Goal: Task Accomplishment & Management: Use online tool/utility

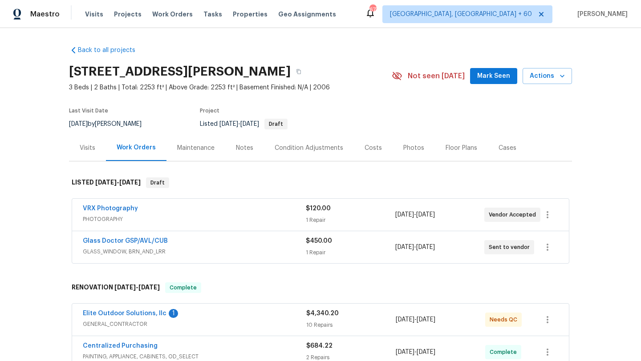
scroll to position [67, 0]
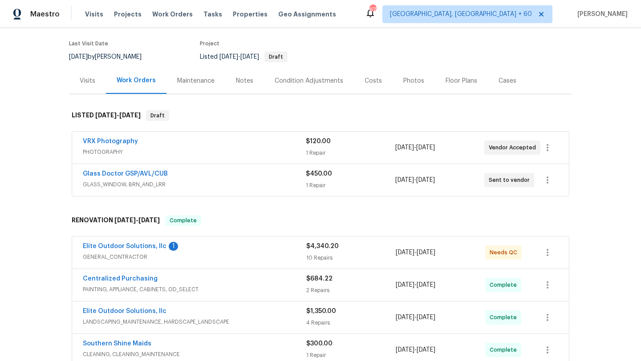
click at [247, 143] on div "VRX Photography" at bounding box center [194, 142] width 223 height 11
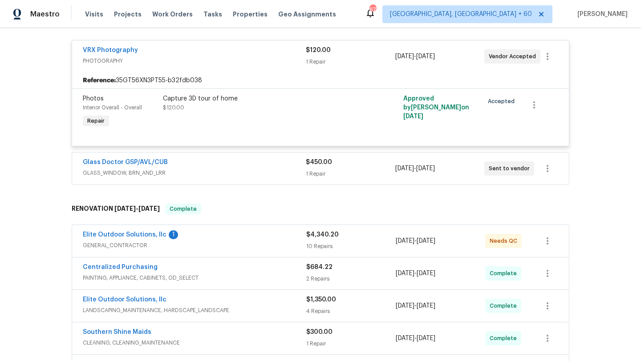
scroll to position [173, 0]
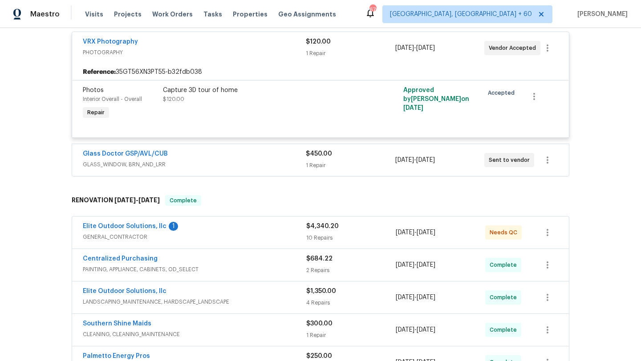
click at [218, 254] on div "Centralized Purchasing" at bounding box center [194, 259] width 223 height 11
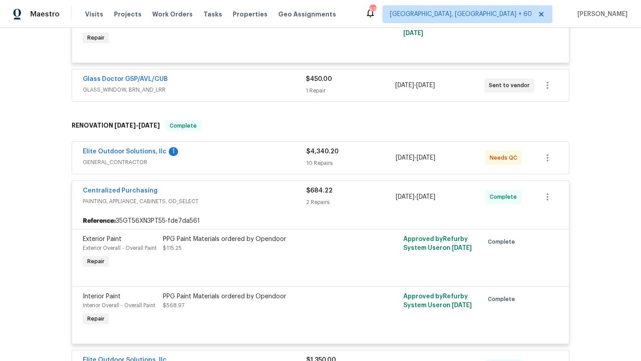
scroll to position [237, 0]
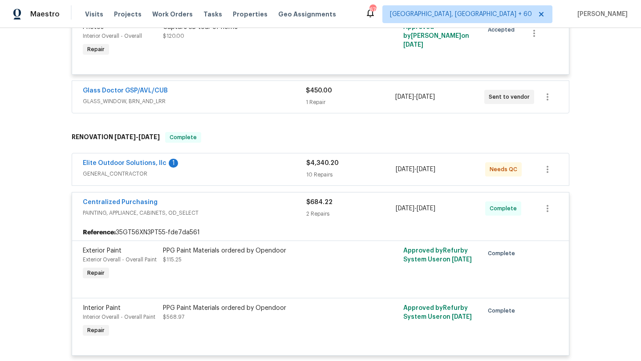
click at [227, 169] on div "Elite Outdoor Solutions, llc 1" at bounding box center [194, 164] width 223 height 11
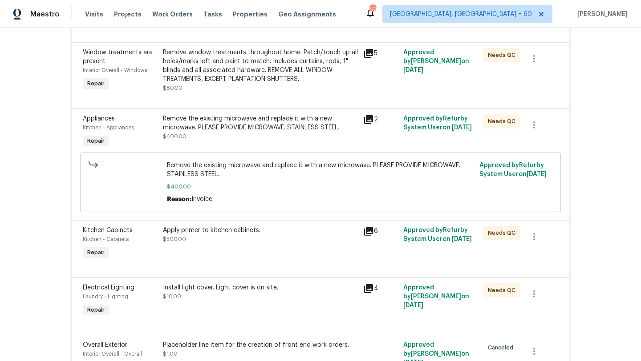
scroll to position [1025, 0]
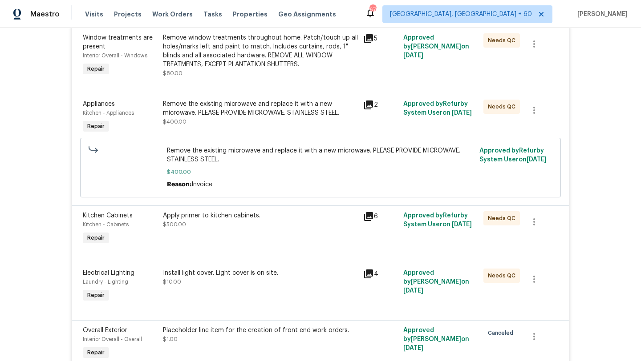
click at [218, 109] on div "Remove the existing microwave and replace it with a new microwave. PLEASE PROVI…" at bounding box center [260, 109] width 195 height 18
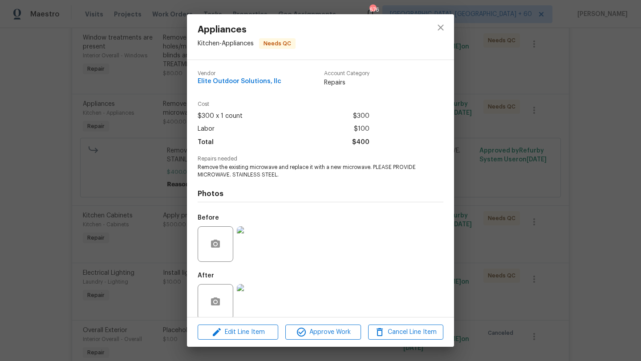
scroll to position [12, 0]
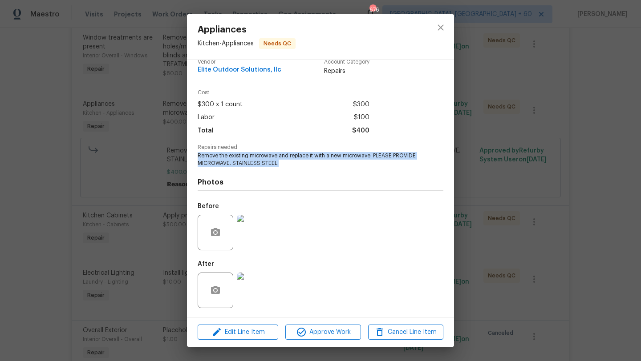
drag, startPoint x: 287, startPoint y: 163, endPoint x: 185, endPoint y: 153, distance: 102.3
click at [185, 153] on div "Appliances Kitchen - Appliances Needs QC Vendor Elite Outdoor Solutions, llc Ac…" at bounding box center [320, 180] width 641 height 361
click at [154, 161] on div "Appliances Kitchen - Appliances Needs QC Vendor Elite Outdoor Solutions, llc Ac…" at bounding box center [320, 180] width 641 height 361
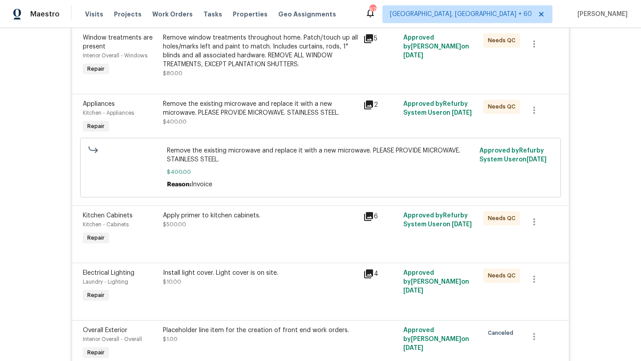
click at [226, 219] on div "Apply primer to kitchen cabinets." at bounding box center [260, 215] width 195 height 9
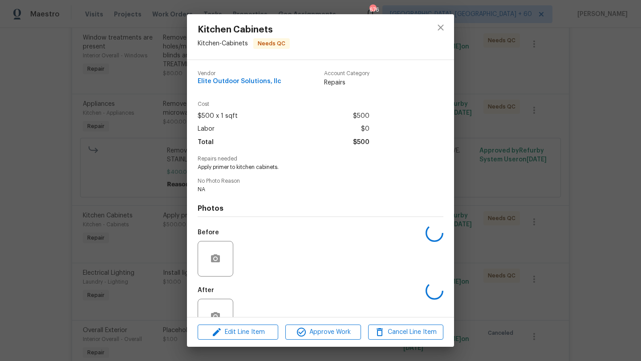
scroll to position [26, 0]
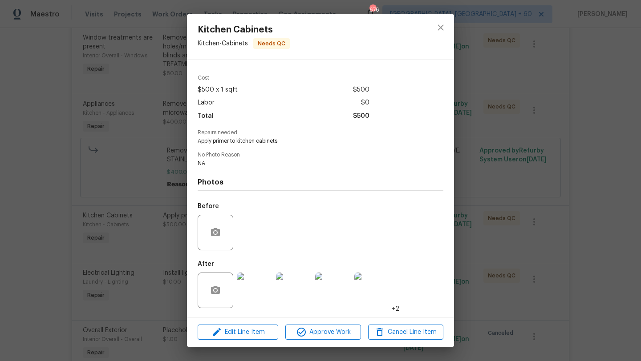
click at [158, 202] on div "Kitchen Cabinets Kitchen - Cabinets Needs QC Vendor Elite Outdoor Solutions, ll…" at bounding box center [320, 180] width 641 height 361
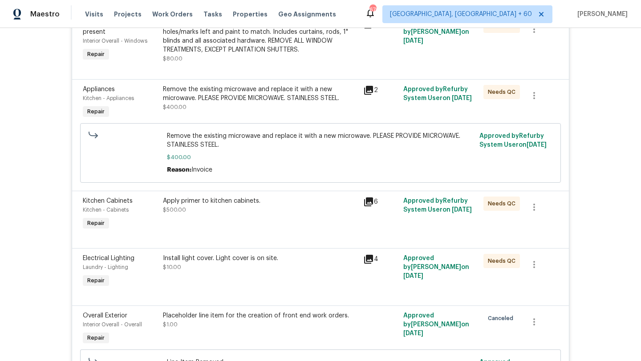
scroll to position [1079, 0]
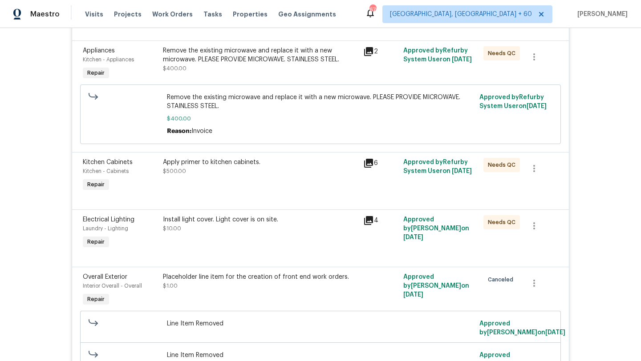
click at [202, 231] on div "Install light cover. Light cover is on site. $10.00" at bounding box center [260, 224] width 195 height 18
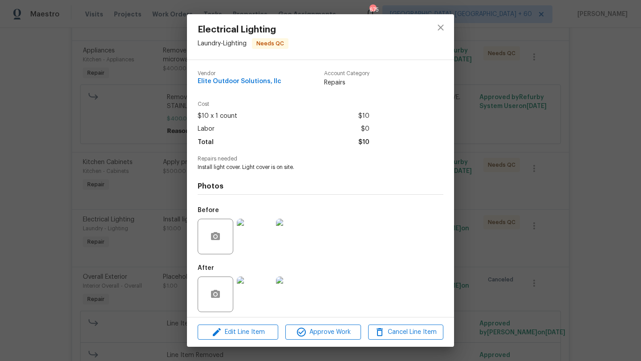
click at [137, 191] on div "Electrical Lighting Laundry - Lighting Needs QC Vendor Elite Outdoor Solutions,…" at bounding box center [320, 180] width 641 height 361
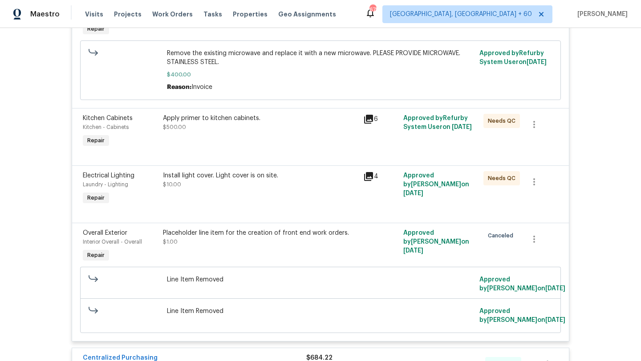
scroll to position [1143, 0]
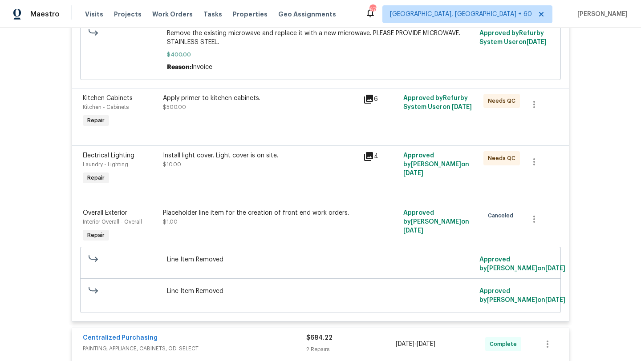
click at [222, 236] on div "Placeholder line item for the creation of front end work orders. $1.00" at bounding box center [260, 226] width 200 height 41
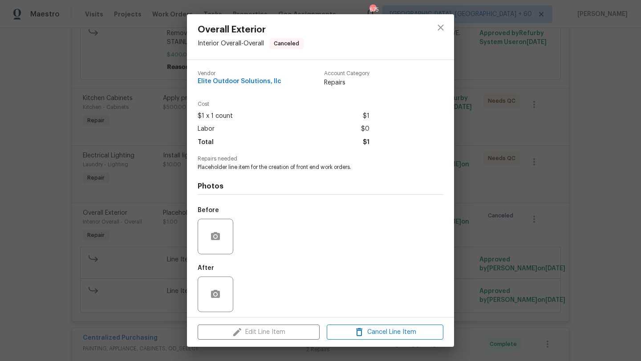
click at [162, 232] on div "Overall Exterior Interior Overall - Overall Canceled Vendor Elite Outdoor Solut…" at bounding box center [320, 180] width 641 height 361
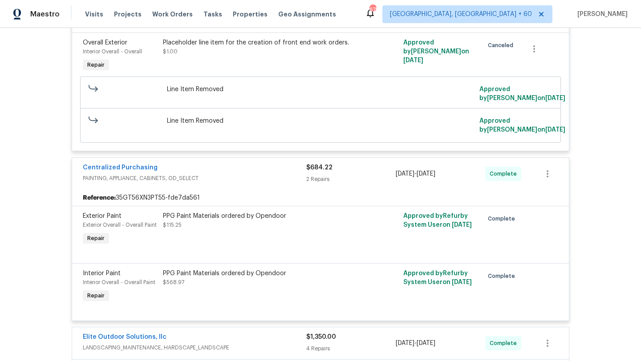
scroll to position [1378, 0]
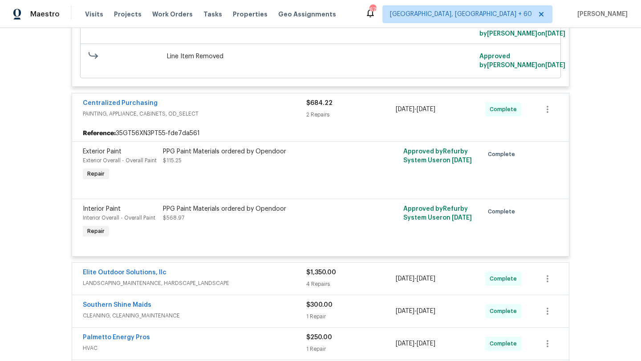
click at [198, 161] on div "PPG Paint Materials ordered by Opendoor $115.25" at bounding box center [260, 156] width 195 height 18
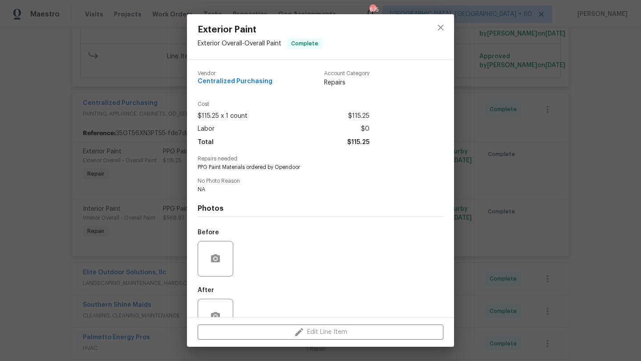
scroll to position [26, 0]
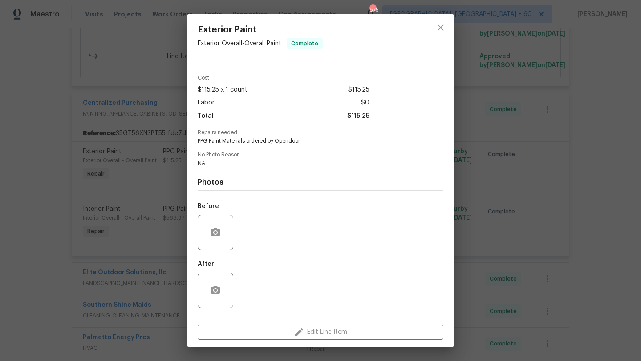
click at [163, 196] on div "Exterior Paint Exterior Overall - Overall Paint Complete Vendor Centralized Pur…" at bounding box center [320, 180] width 641 height 361
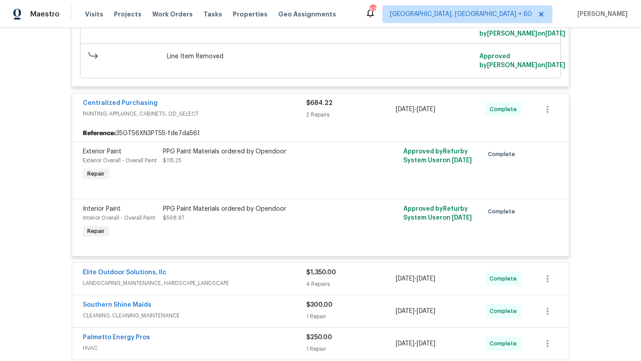
click at [204, 219] on div "PPG Paint Materials ordered by Opendoor $568.97" at bounding box center [260, 214] width 195 height 18
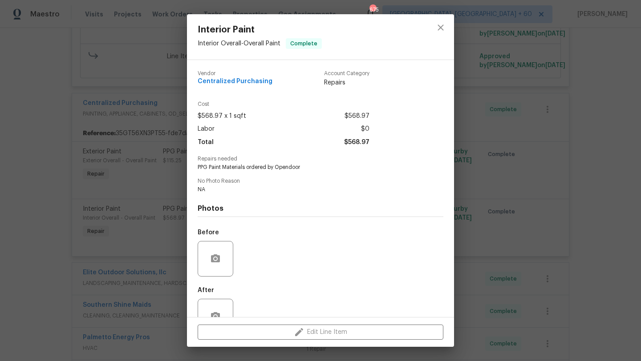
click at [173, 229] on div "Interior Paint Interior Overall - Overall Paint Complete Vendor Centralized Pur…" at bounding box center [320, 180] width 641 height 361
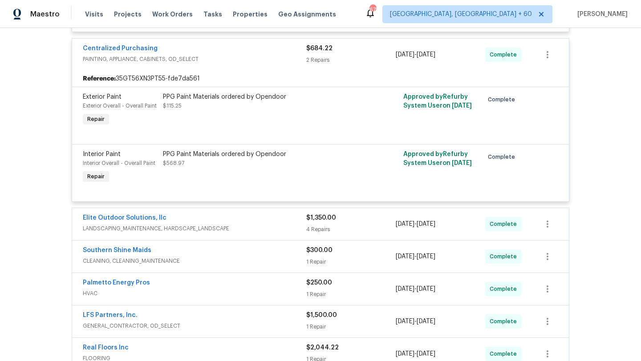
scroll to position [1489, 0]
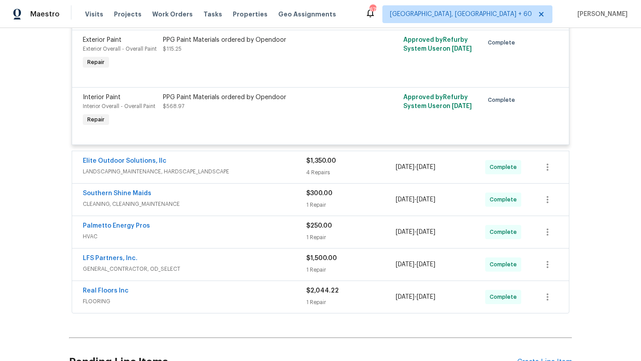
click at [220, 154] on div "Elite Outdoor Solutions, llc LANDSCAPING_MAINTENANCE, HARDSCAPE_LANDSCAPE $1,35…" at bounding box center [320, 167] width 496 height 32
click at [220, 167] on div "Elite Outdoor Solutions, llc" at bounding box center [194, 162] width 223 height 11
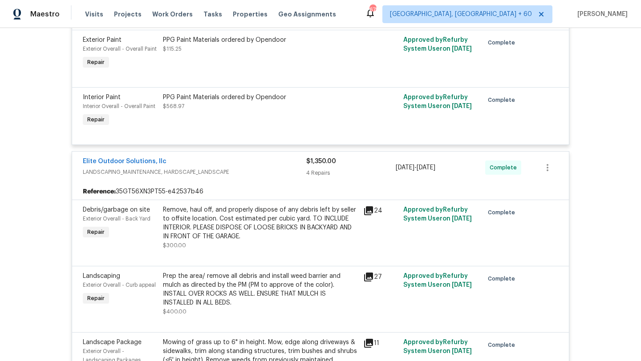
click at [234, 219] on div "Remove, haul off, and properly dispose of any debris left by seller to offsite …" at bounding box center [260, 224] width 195 height 36
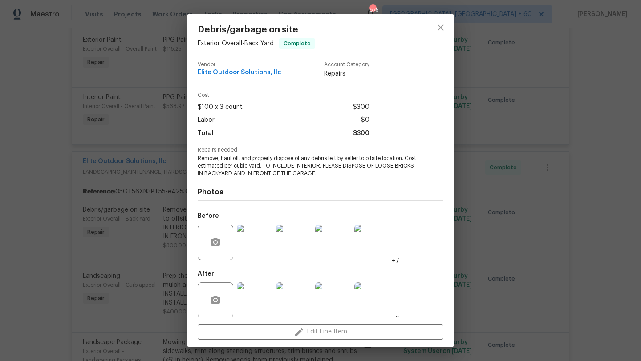
scroll to position [0, 0]
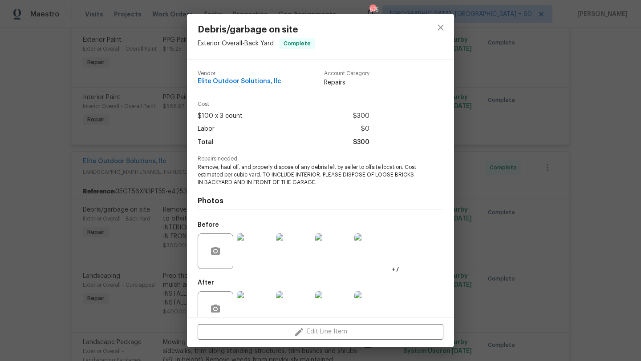
click at [136, 231] on div "Debris/garbage on site Exterior Overall - Back Yard Complete Vendor Elite Outdo…" at bounding box center [320, 180] width 641 height 361
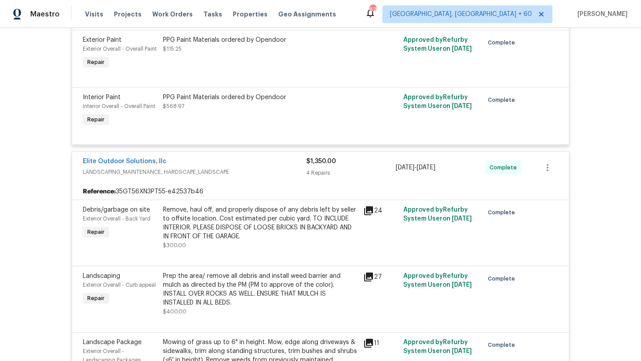
click at [177, 248] on span "$300.00" at bounding box center [174, 245] width 23 height 5
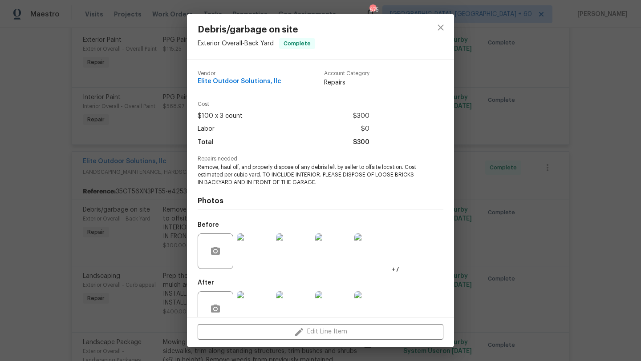
scroll to position [19, 0]
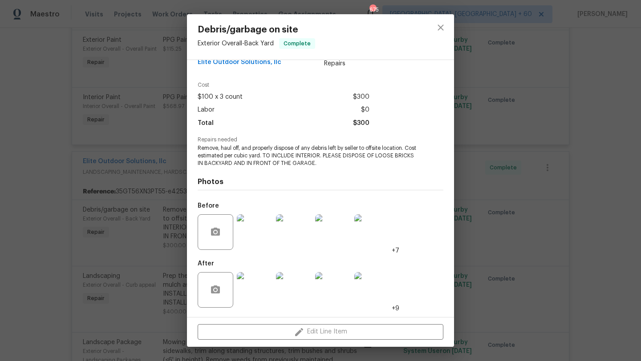
click at [136, 210] on div "Debris/garbage on site Exterior Overall - Back Yard Complete Vendor Elite Outdo…" at bounding box center [320, 180] width 641 height 361
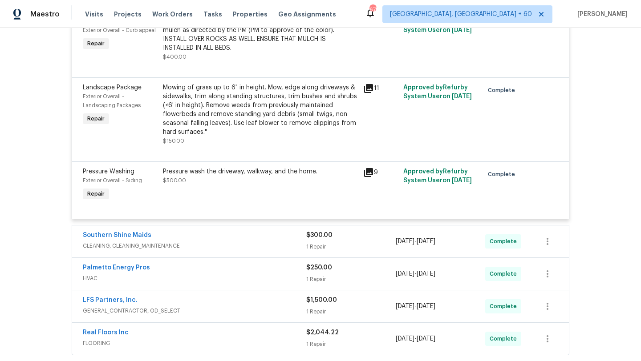
scroll to position [1878, 0]
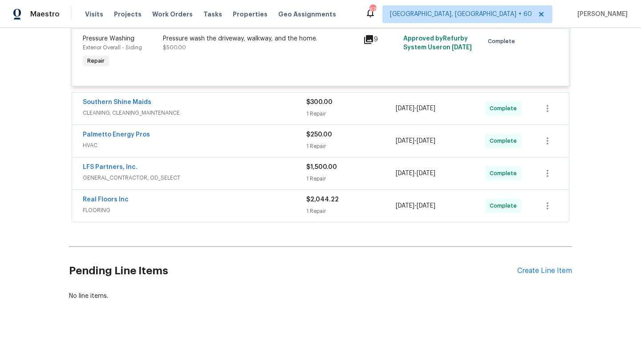
click at [200, 206] on div "Real Floors Inc" at bounding box center [194, 200] width 223 height 11
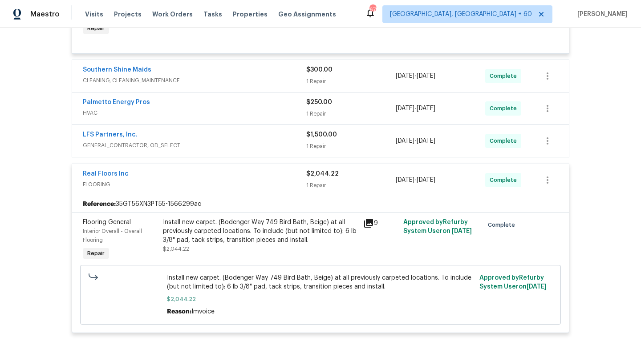
scroll to position [1932, 0]
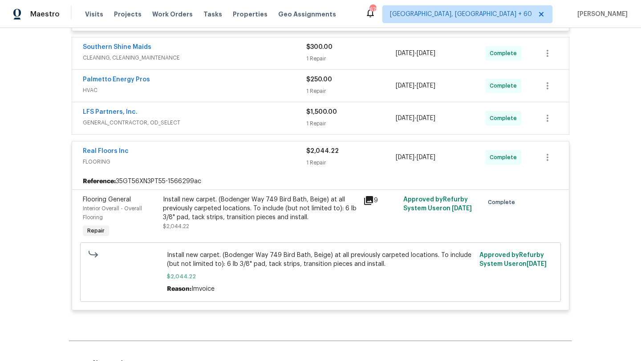
click at [262, 265] on span "Install new carpet. (Bodenger Way 749 Bird Bath, Beige) at all previously carpe…" at bounding box center [320, 260] width 307 height 18
click at [258, 259] on span "Install new carpet. (Bodenger Way 749 Bird Bath, Beige) at all previously carpe…" at bounding box center [320, 260] width 307 height 18
click at [229, 240] on div "Install new carpet. (Bodenger Way 749 Bird Bath, Beige) at all previously carpe…" at bounding box center [260, 218] width 200 height 50
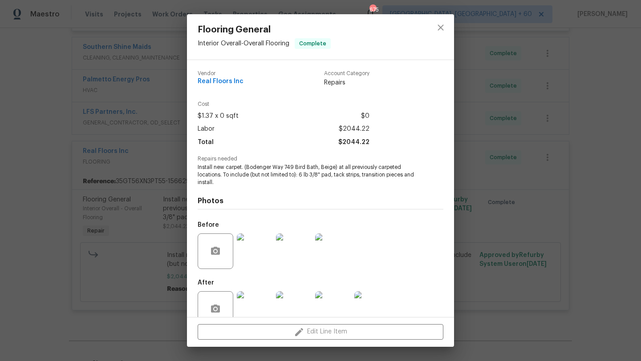
scroll to position [19, 0]
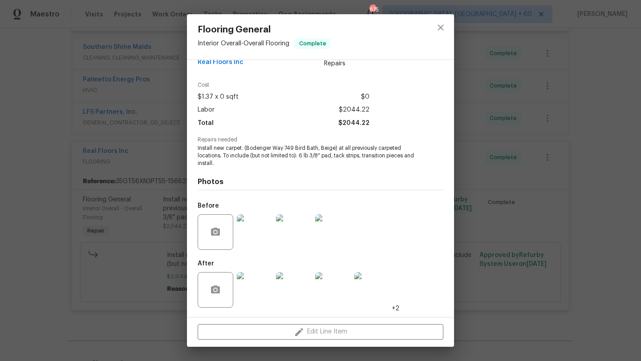
click at [248, 235] on img at bounding box center [255, 232] width 36 height 36
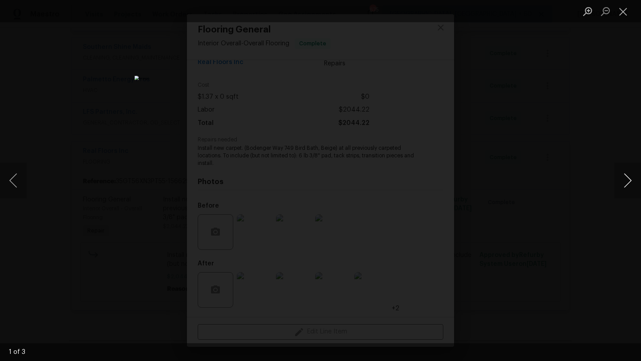
click at [627, 180] on button "Next image" at bounding box center [627, 181] width 27 height 36
click at [627, 179] on button "Next image" at bounding box center [627, 181] width 27 height 36
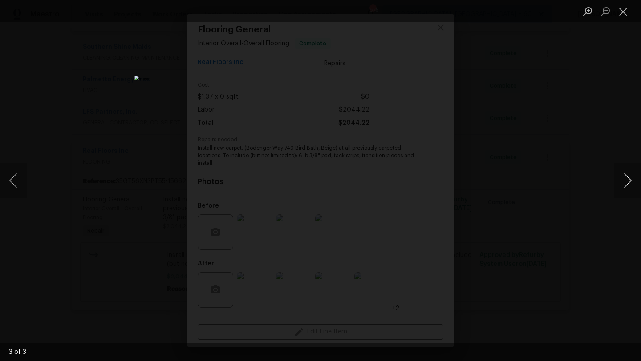
click at [627, 179] on button "Next image" at bounding box center [627, 181] width 27 height 36
click at [627, 180] on button "Next image" at bounding box center [627, 181] width 27 height 36
click at [627, 181] on button "Next image" at bounding box center [627, 181] width 27 height 36
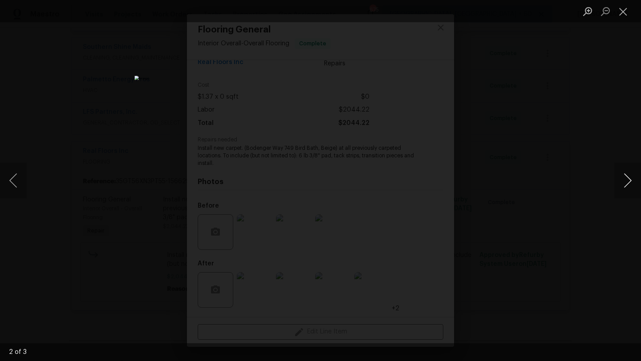
click at [627, 181] on button "Next image" at bounding box center [627, 181] width 27 height 36
click at [626, 181] on button "Next image" at bounding box center [627, 181] width 27 height 36
click at [625, 182] on button "Next image" at bounding box center [627, 181] width 27 height 36
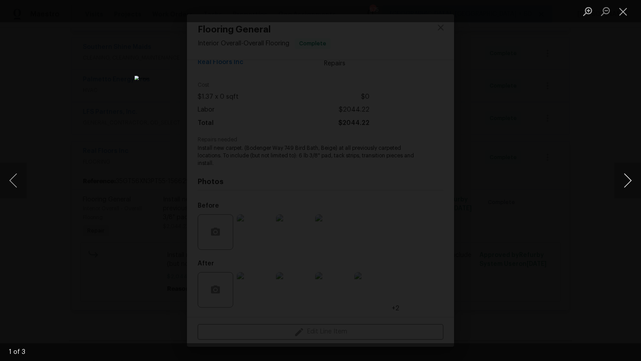
click at [625, 182] on button "Next image" at bounding box center [627, 181] width 27 height 36
click at [623, 184] on button "Next image" at bounding box center [627, 181] width 27 height 36
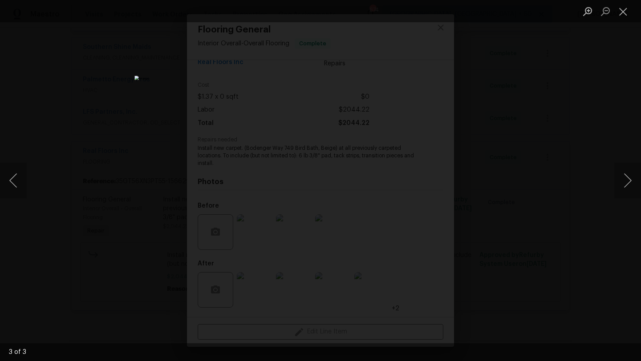
click at [622, 20] on li "Lightbox" at bounding box center [623, 11] width 18 height 22
click at [621, 20] on li "Lightbox" at bounding box center [623, 11] width 18 height 22
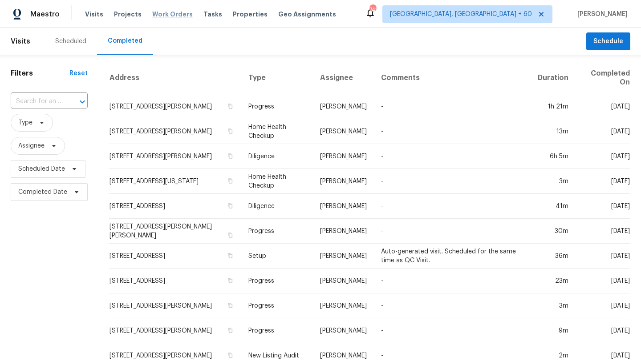
click at [158, 15] on span "Work Orders" at bounding box center [172, 14] width 40 height 9
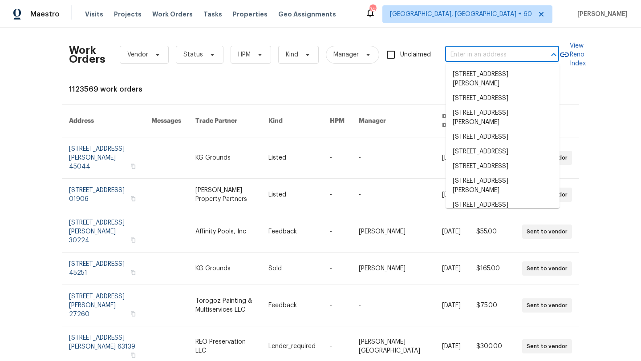
click at [460, 48] on input "text" at bounding box center [489, 55] width 89 height 14
paste input "Asphalt Shingles"
type input "Asphalt Shingles"
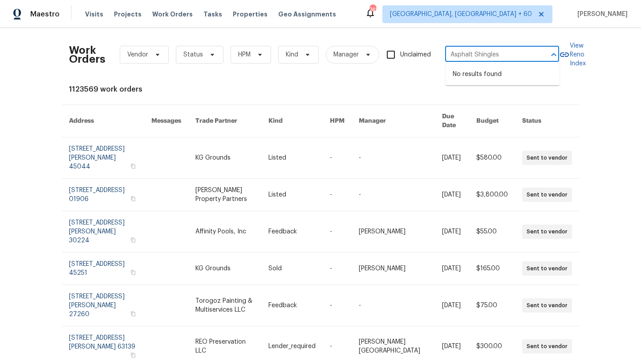
drag, startPoint x: 501, startPoint y: 54, endPoint x: 399, endPoint y: 48, distance: 102.5
click at [399, 48] on div "Work Orders Vendor Status HPM Kind Manager Unclaimed Asphalt Shingles ​" at bounding box center [314, 54] width 490 height 39
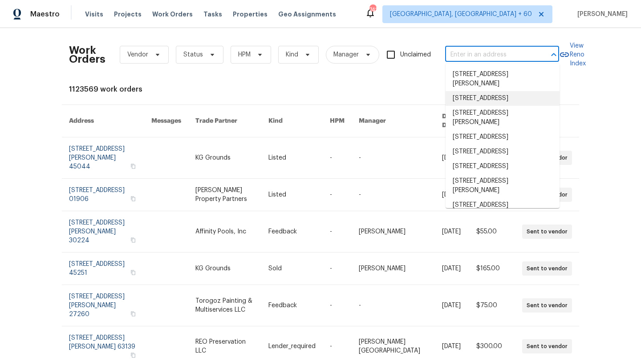
click at [456, 102] on li "[STREET_ADDRESS]" at bounding box center [502, 98] width 114 height 15
